Goal: Information Seeking & Learning: Learn about a topic

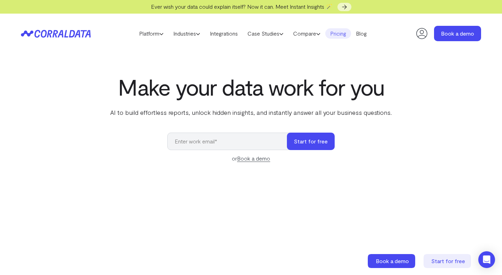
click at [350, 33] on link "Pricing" at bounding box center [338, 33] width 26 height 10
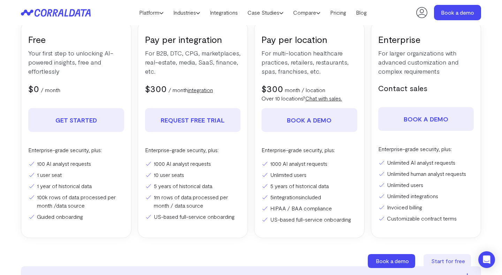
scroll to position [130, 0]
drag, startPoint x: 272, startPoint y: 175, endPoint x: 314, endPoint y: 174, distance: 42.2
click at [314, 174] on li "Unlimited users" at bounding box center [309, 174] width 96 height 8
click at [314, 173] on li "Unlimited users" at bounding box center [309, 174] width 96 height 8
